Goal: Task Accomplishment & Management: Manage account settings

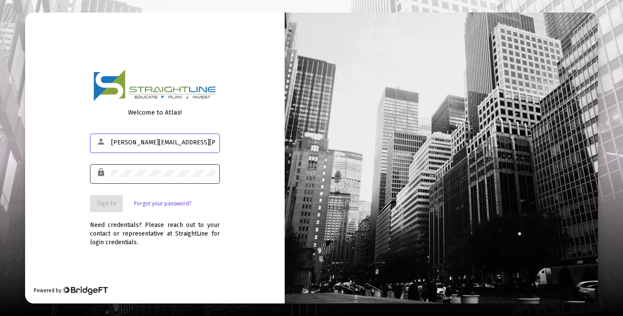
type input "[PERSON_NAME][EMAIL_ADDRESS][PERSON_NAME][DOMAIN_NAME]"
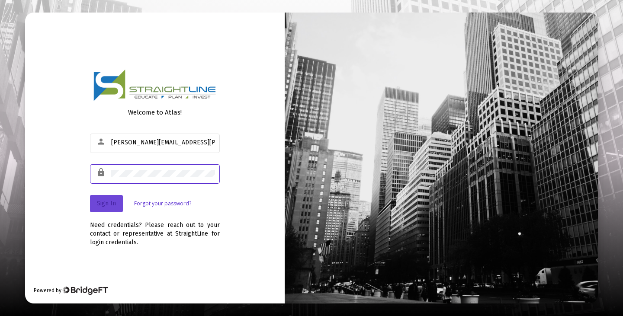
click at [103, 204] on span "Sign In" at bounding box center [106, 203] width 19 height 7
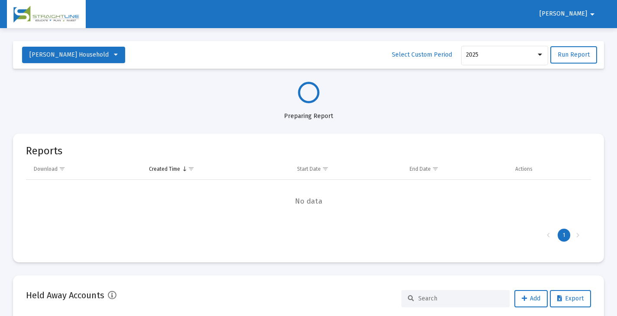
select select "View all"
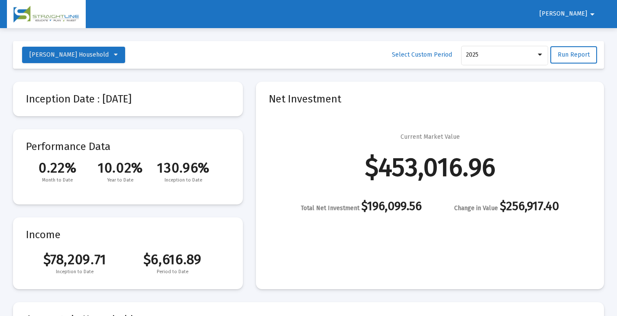
click at [589, 14] on mat-icon "arrow_drop_down" at bounding box center [592, 14] width 10 height 17
click at [596, 36] on button "Logout" at bounding box center [587, 36] width 48 height 21
